Goal: Information Seeking & Learning: Learn about a topic

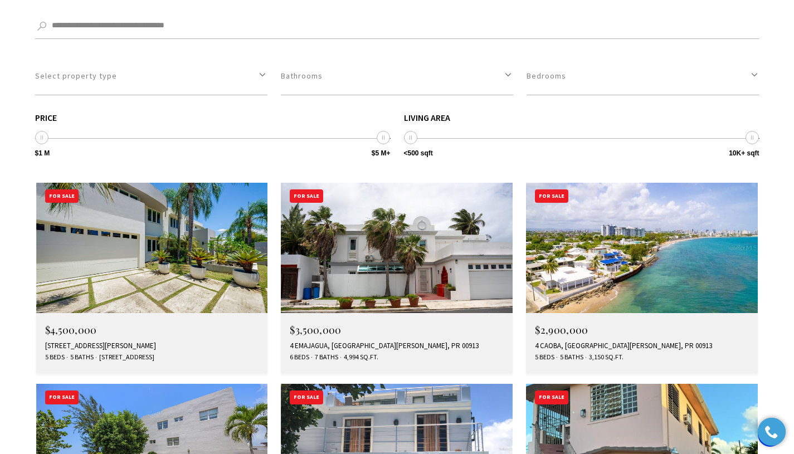
scroll to position [1428, 0]
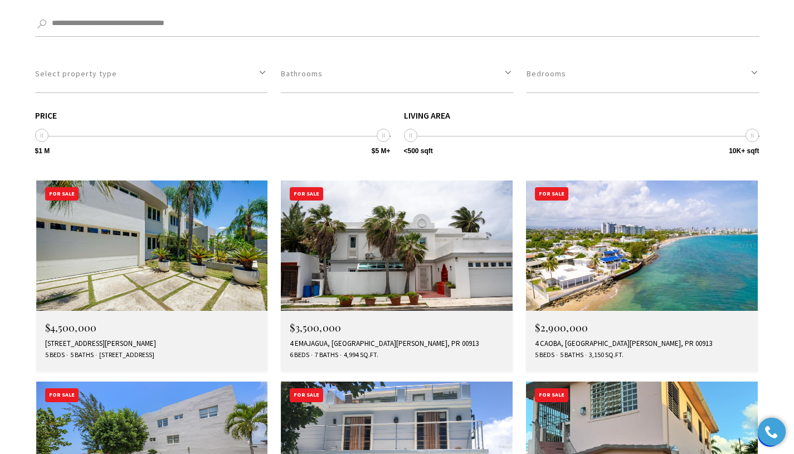
click at [326, 190] on img at bounding box center [397, 246] width 232 height 130
